Goal: Check status: Check status

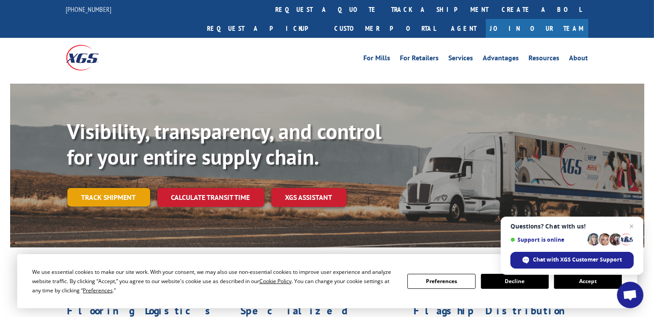
click at [104, 188] on link "Track shipment" at bounding box center [108, 197] width 83 height 19
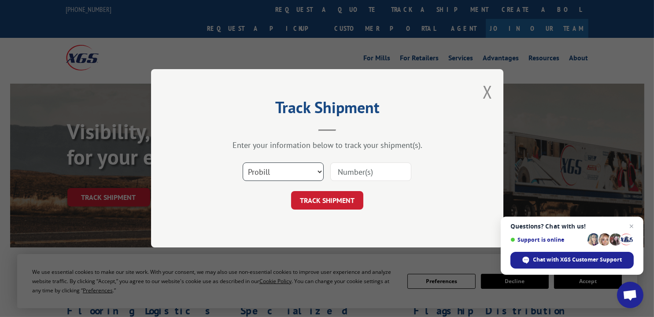
click at [321, 170] on select "Select category... Probill BOL PO" at bounding box center [283, 172] width 81 height 19
select select "bol"
click at [243, 163] on select "Select category... Probill BOL PO" at bounding box center [283, 172] width 81 height 19
click at [308, 197] on button "TRACK SHIPMENT" at bounding box center [327, 201] width 72 height 19
type input "6100049622"
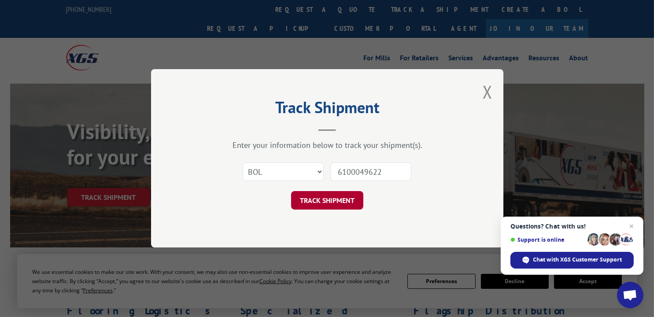
click at [324, 200] on button "TRACK SHIPMENT" at bounding box center [327, 201] width 72 height 19
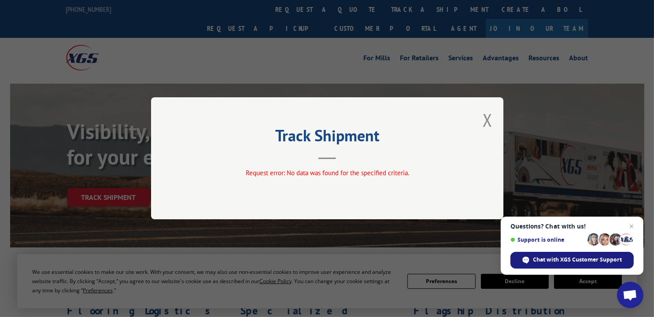
click at [544, 259] on span "Chat with XGS Customer Support" at bounding box center [578, 260] width 89 height 8
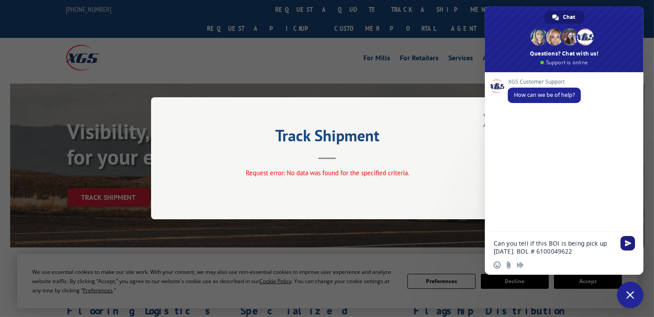
type textarea "Can you tell if this BOl is being pick up [DATE]. BOL # 6100049622"
click at [627, 248] on span "Send" at bounding box center [628, 243] width 15 height 15
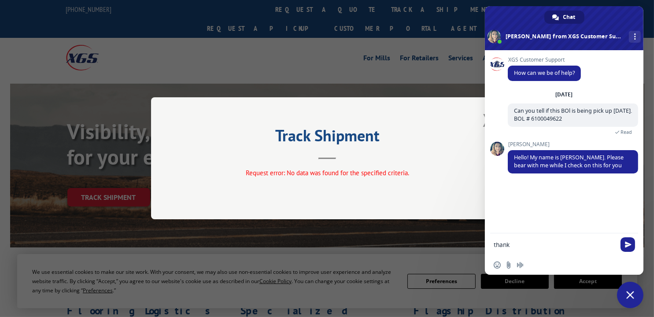
type textarea "thanks"
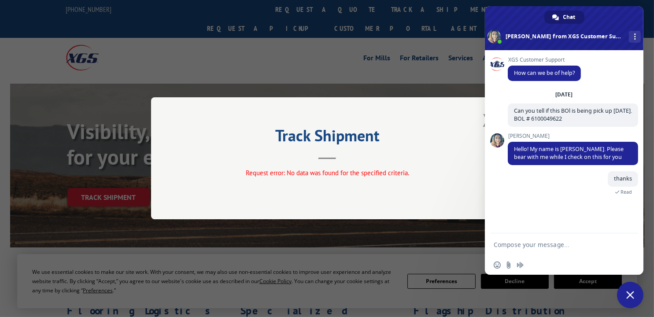
click at [289, 71] on div "Track Shipment Request error: No data was found for the specified criteria." at bounding box center [327, 158] width 654 height 317
drag, startPoint x: 527, startPoint y: 26, endPoint x: 680, endPoint y: -25, distance: 161.6
drag, startPoint x: 617, startPoint y: 17, endPoint x: 664, endPoint y: 27, distance: 48.2
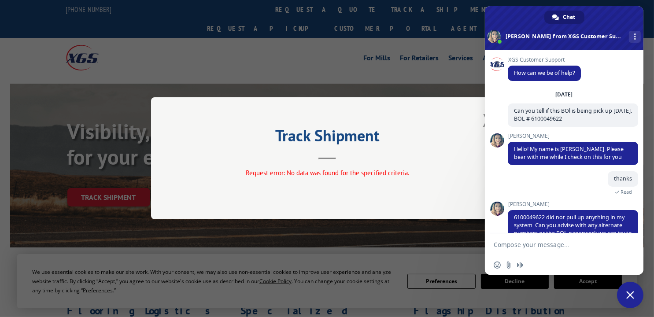
scroll to position [26, 0]
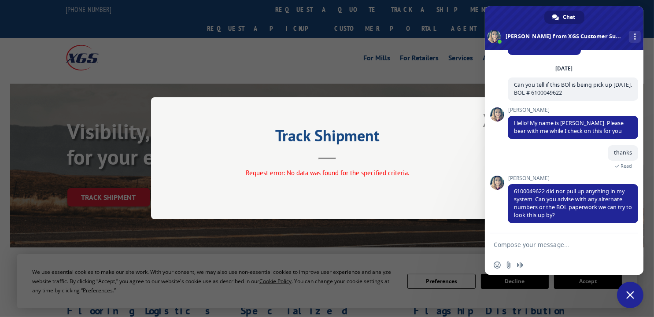
click at [505, 245] on textarea "Compose your message..." at bounding box center [555, 245] width 122 height 8
type textarea "15989665"
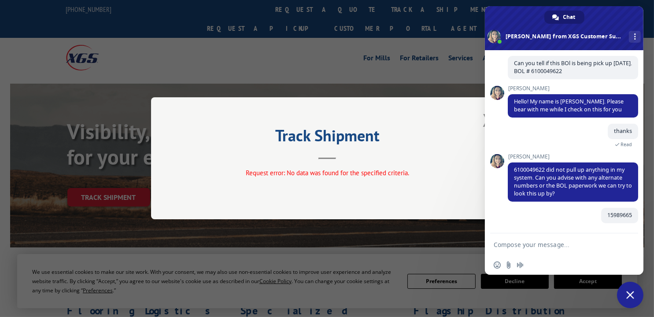
scroll to position [47, 0]
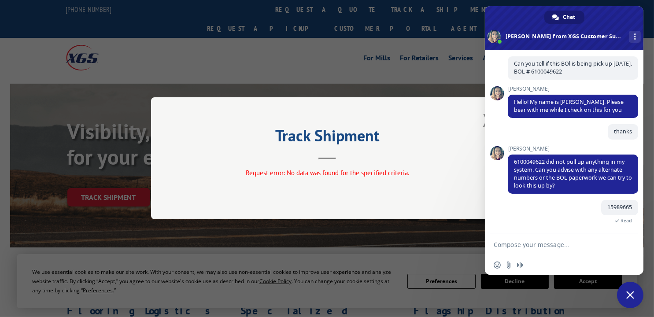
drag, startPoint x: 538, startPoint y: 19, endPoint x: 351, endPoint y: 49, distance: 188.9
click at [632, 296] on span "Close chat" at bounding box center [631, 295] width 8 height 8
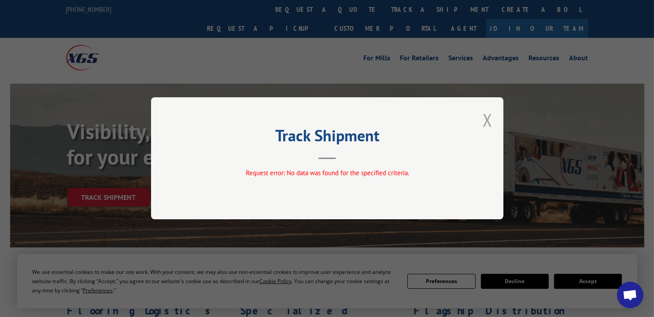
click at [487, 119] on button "Close modal" at bounding box center [488, 119] width 10 height 23
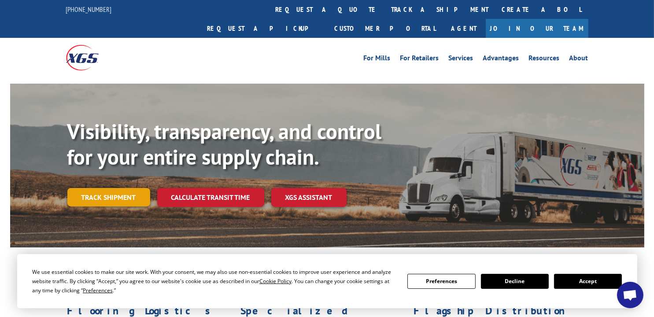
click at [127, 188] on link "Track shipment" at bounding box center [108, 197] width 83 height 19
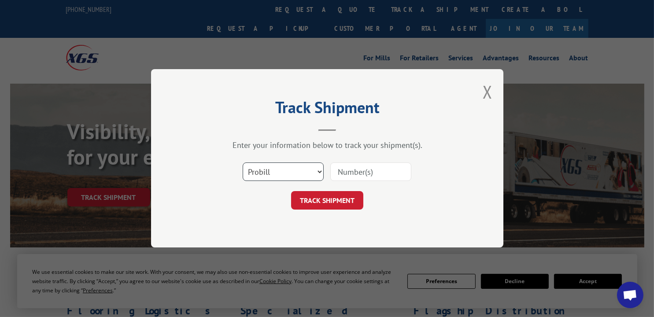
click at [319, 171] on select "Select category... Probill BOL PO" at bounding box center [283, 172] width 81 height 19
click at [243, 163] on select "Select category... Probill BOL PO" at bounding box center [283, 172] width 81 height 19
click at [335, 174] on input at bounding box center [370, 172] width 81 height 19
type input "15989665"
click button "TRACK SHIPMENT" at bounding box center [327, 201] width 72 height 19
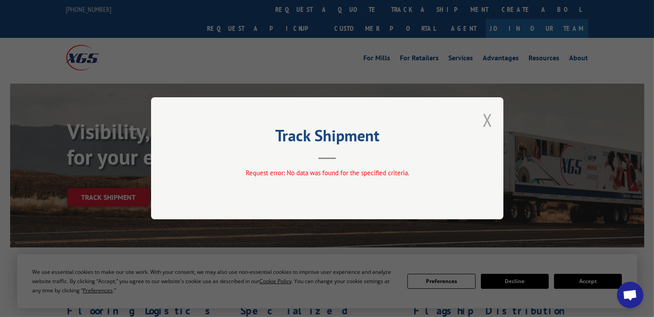
click at [487, 123] on button "Close modal" at bounding box center [488, 119] width 10 height 23
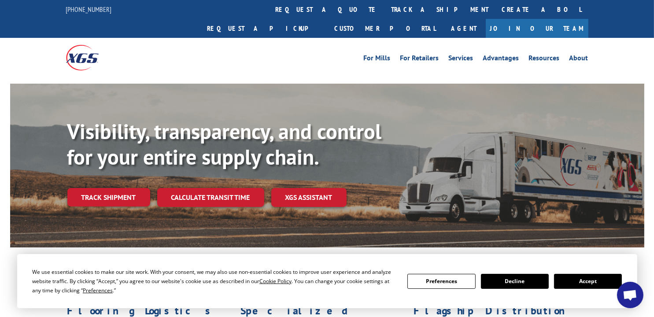
click at [592, 280] on button "Accept" at bounding box center [588, 281] width 68 height 15
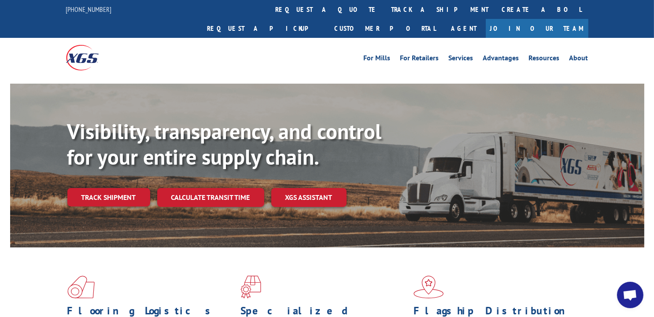
click at [294, 188] on link "XGS ASSISTANT" at bounding box center [308, 197] width 75 height 19
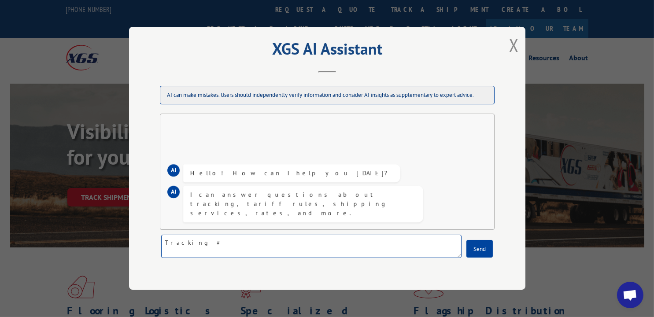
scroll to position [58, 0]
type textarea "Tracking # 15989665"
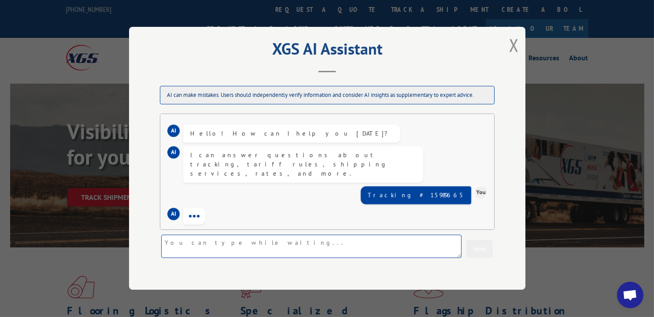
scroll to position [11, 0]
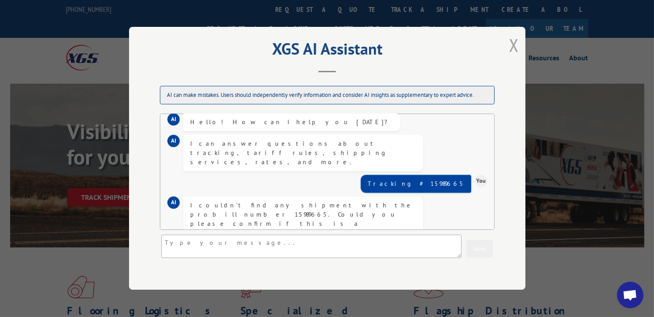
click at [513, 45] on button "Close modal" at bounding box center [514, 44] width 10 height 23
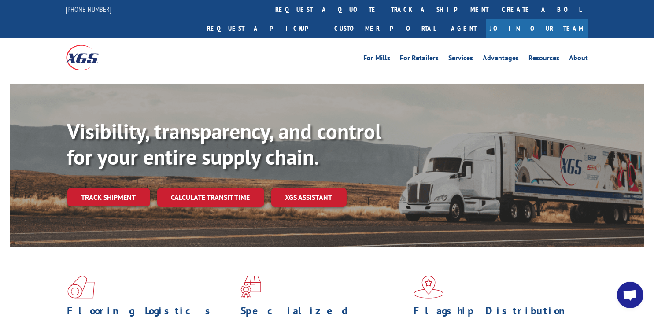
scroll to position [58, 0]
click at [105, 188] on link "Track shipment" at bounding box center [108, 197] width 83 height 19
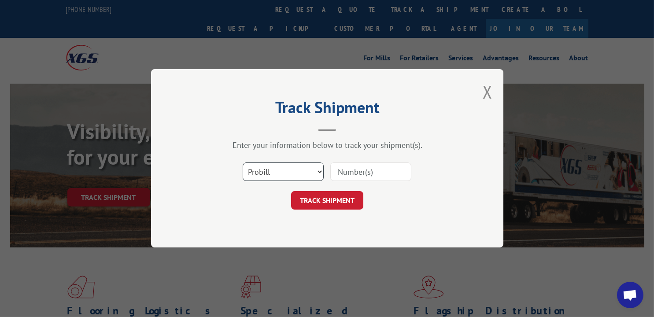
click at [319, 171] on select "Select category... Probill BOL PO" at bounding box center [283, 172] width 81 height 19
select select "po"
click at [243, 163] on select "Select category... Probill BOL PO" at bounding box center [283, 172] width 81 height 19
click at [314, 199] on button "TRACK SHIPMENT" at bounding box center [327, 201] width 72 height 19
type input "1003591280"
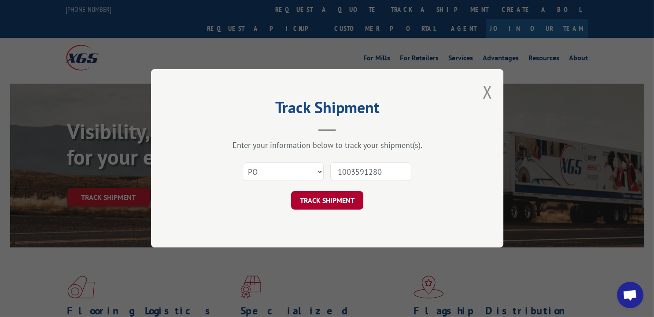
click at [342, 200] on button "TRACK SHIPMENT" at bounding box center [327, 201] width 72 height 19
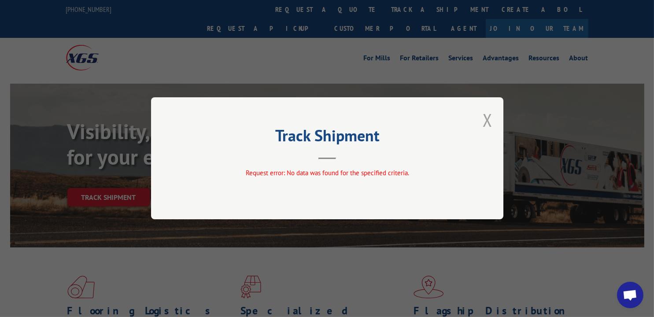
click at [486, 120] on button "Close modal" at bounding box center [488, 119] width 10 height 23
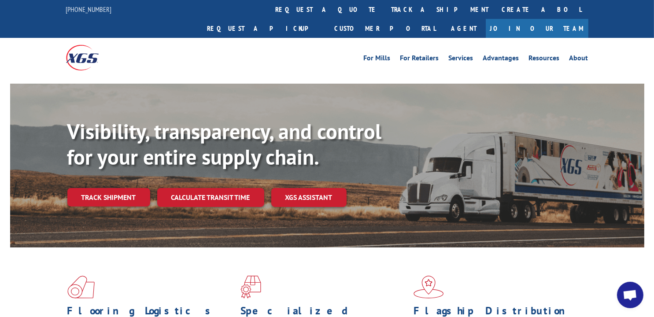
click at [630, 299] on span "Open chat" at bounding box center [630, 296] width 15 height 12
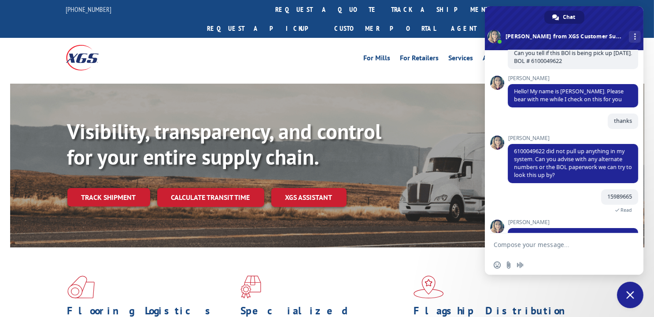
scroll to position [102, 0]
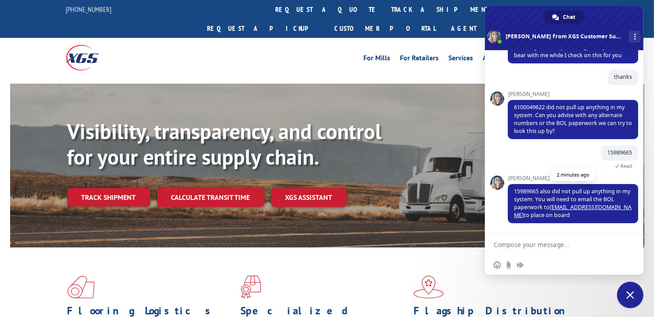
click at [573, 208] on link "[EMAIL_ADDRESS][DOMAIN_NAME]" at bounding box center [573, 211] width 118 height 15
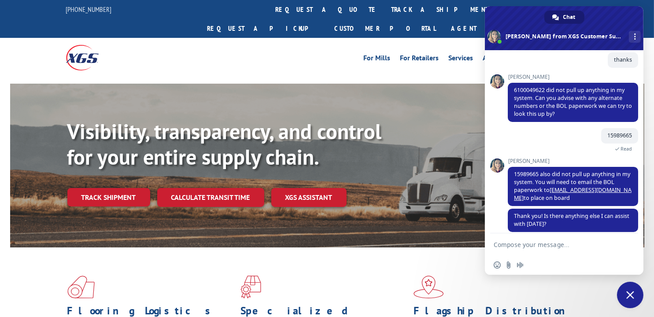
click at [514, 245] on textarea "Compose your message..." at bounding box center [555, 245] width 122 height 8
type textarea "no THX"
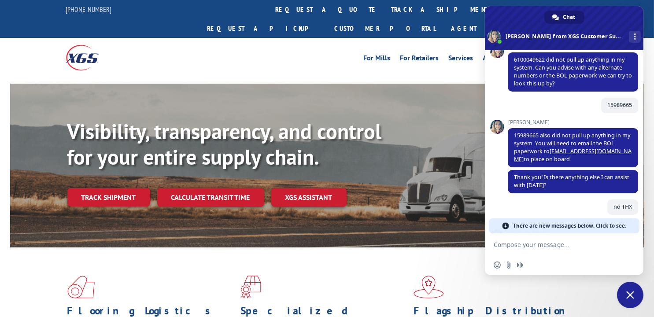
scroll to position [167, 0]
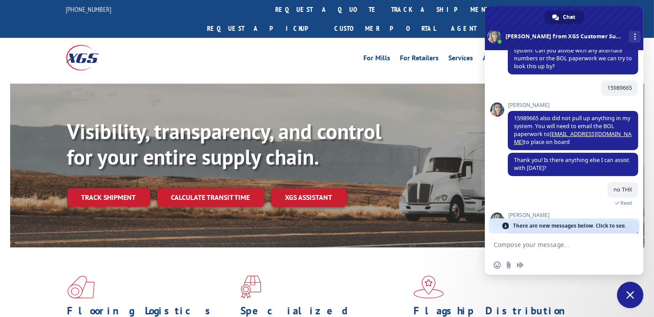
click at [612, 224] on span "There are new messages below. Click to see." at bounding box center [569, 226] width 113 height 15
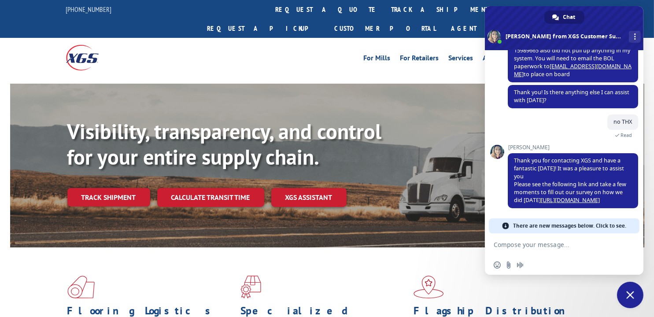
click at [631, 299] on span "Close chat" at bounding box center [630, 295] width 26 height 26
